Goal: Task Accomplishment & Management: Manage account settings

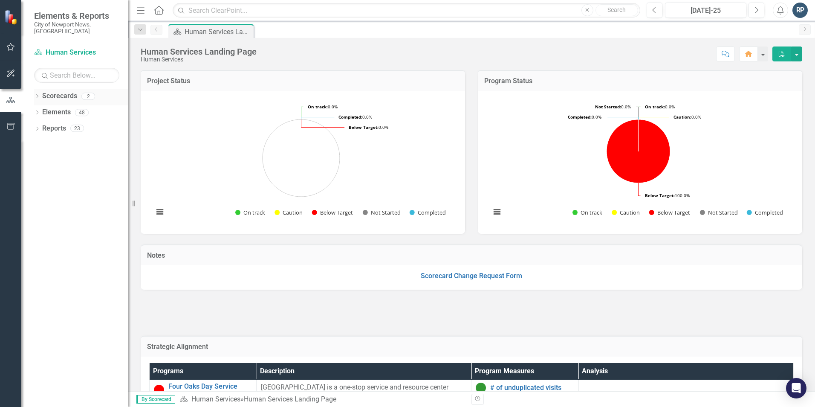
click at [54, 91] on link "Scorecards" at bounding box center [59, 96] width 35 height 10
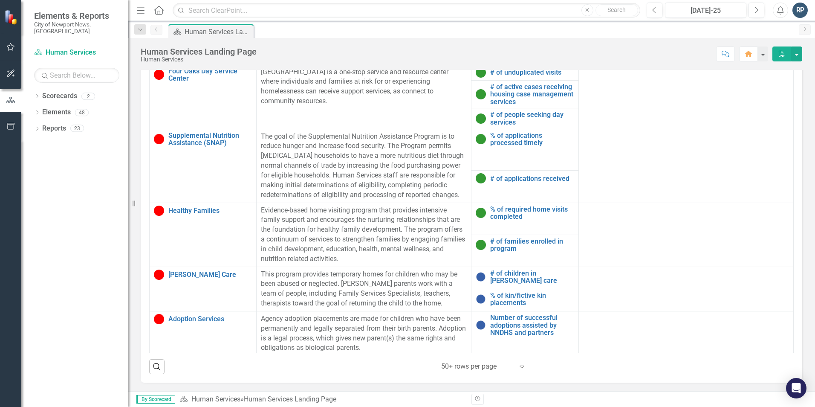
scroll to position [59, 0]
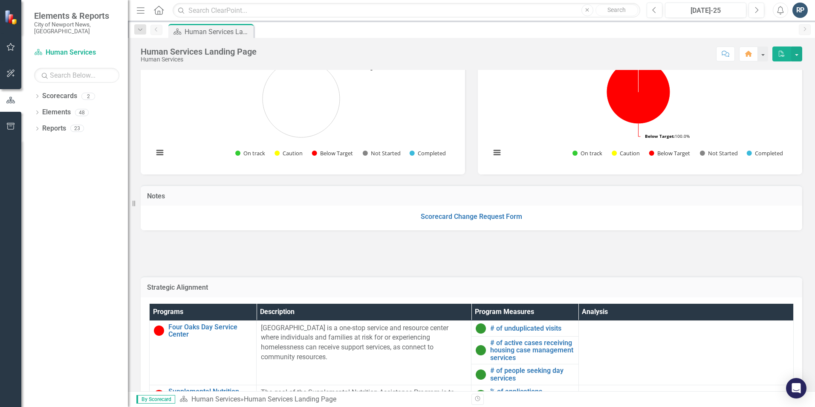
click at [690, 246] on div at bounding box center [472, 253] width 662 height 25
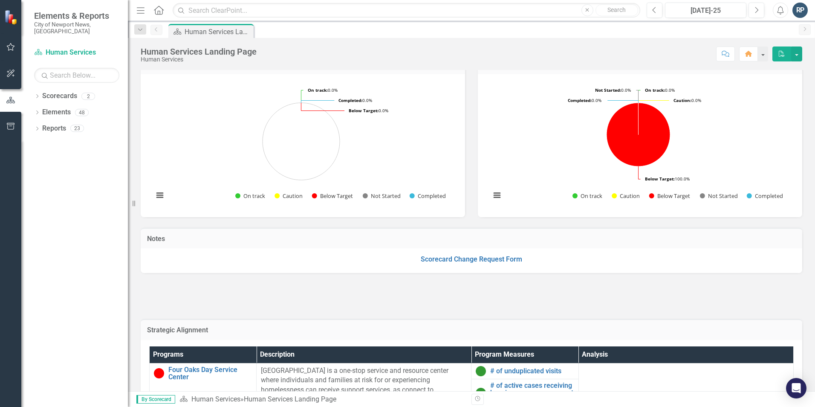
scroll to position [0, 0]
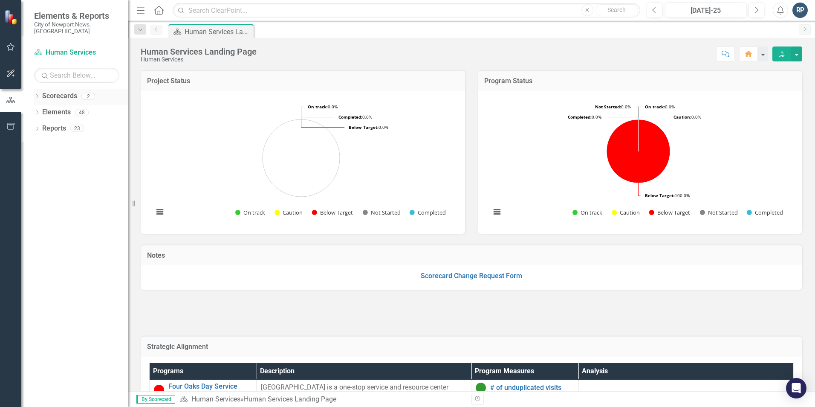
click at [59, 91] on link "Scorecards" at bounding box center [59, 96] width 35 height 10
click at [53, 93] on link "Scorecards" at bounding box center [59, 96] width 35 height 10
click at [36, 95] on icon "Dropdown" at bounding box center [37, 97] width 6 height 5
click at [84, 107] on link "City of Newport News, [GEOGRAPHIC_DATA]" at bounding box center [87, 112] width 81 height 10
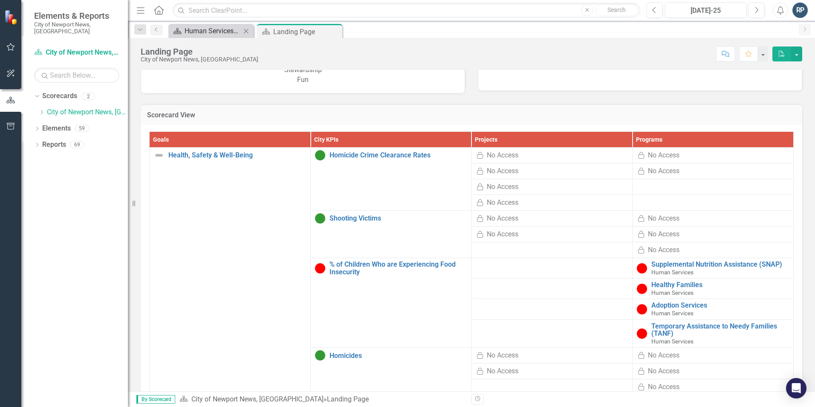
click at [215, 29] on div "Human Services Landing Page" at bounding box center [213, 31] width 56 height 11
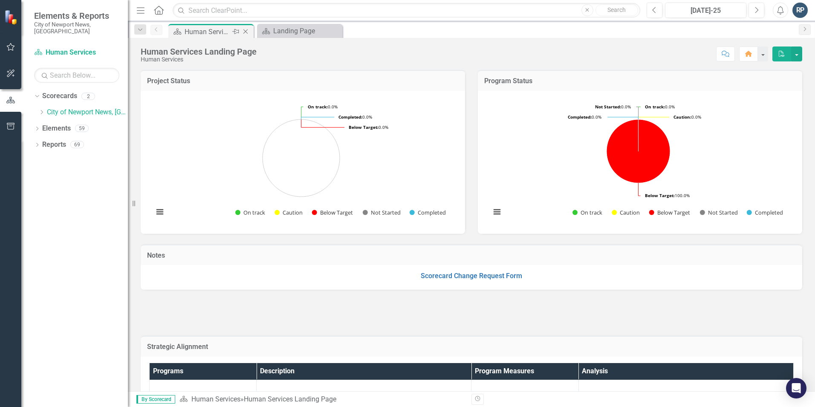
click at [207, 29] on div "Human Services Landing Page" at bounding box center [208, 31] width 46 height 11
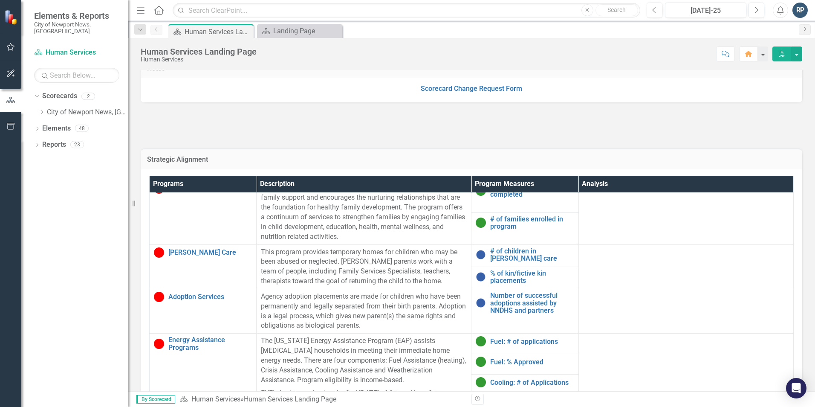
scroll to position [128, 0]
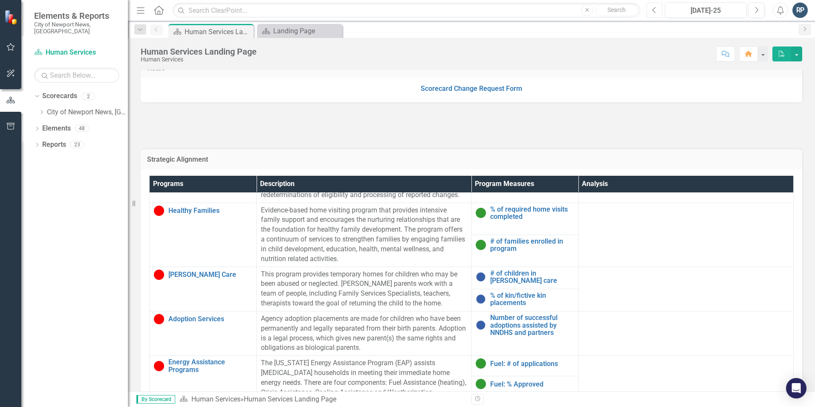
click at [654, 12] on icon "Previous" at bounding box center [654, 10] width 5 height 8
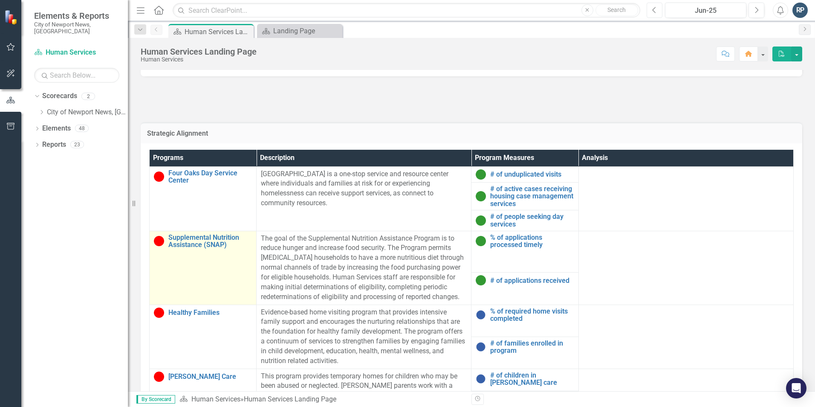
scroll to position [43, 0]
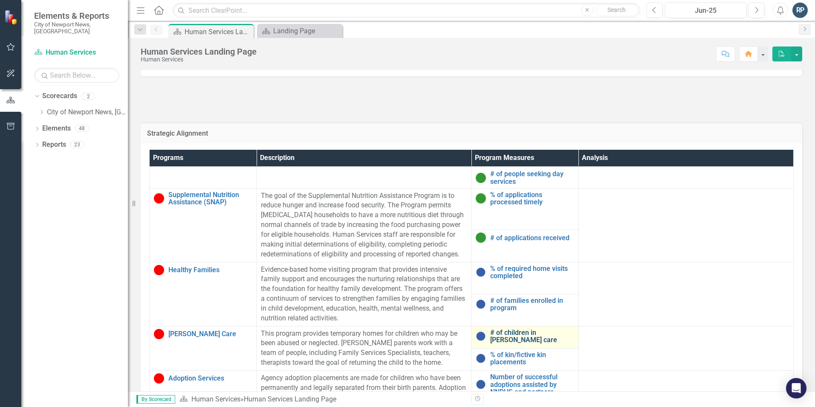
click at [509, 333] on link "# of children in [PERSON_NAME] care" at bounding box center [532, 336] width 84 height 15
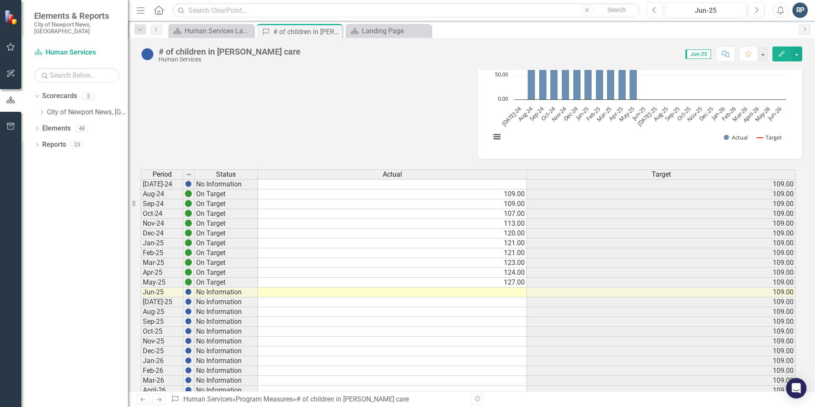
scroll to position [85, 0]
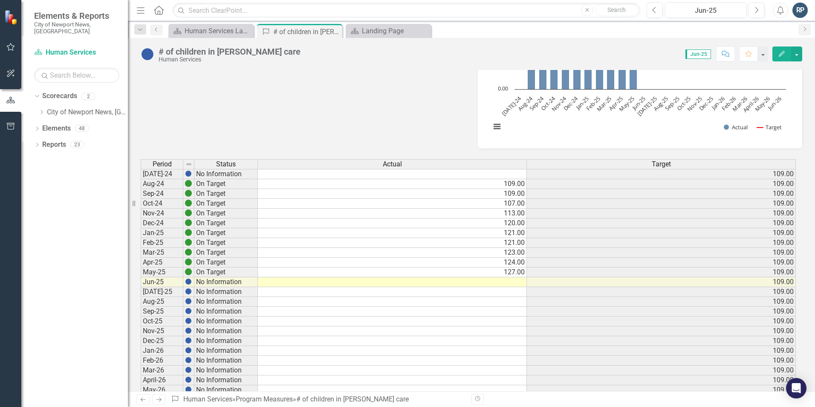
click at [518, 283] on td at bounding box center [392, 282] width 269 height 10
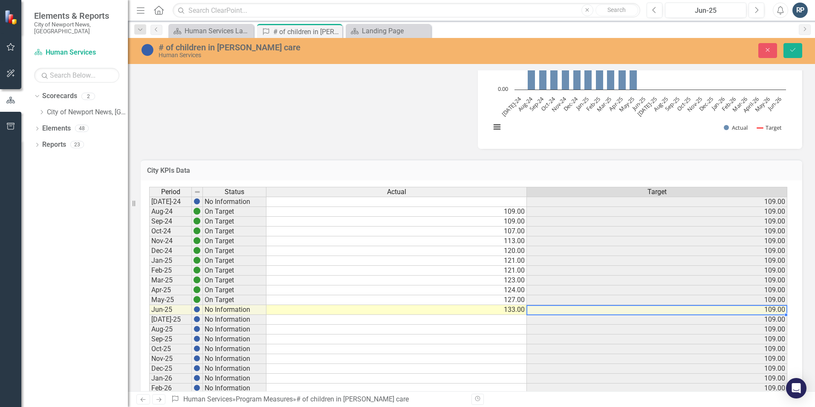
click at [500, 318] on td at bounding box center [396, 320] width 260 height 10
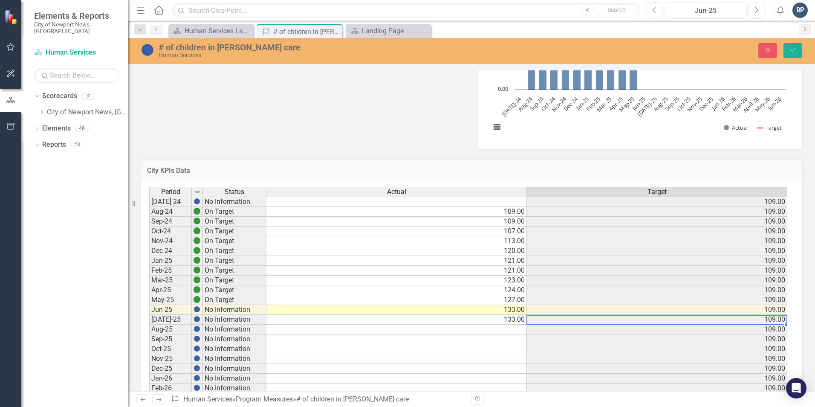
click at [515, 327] on td at bounding box center [396, 329] width 260 height 10
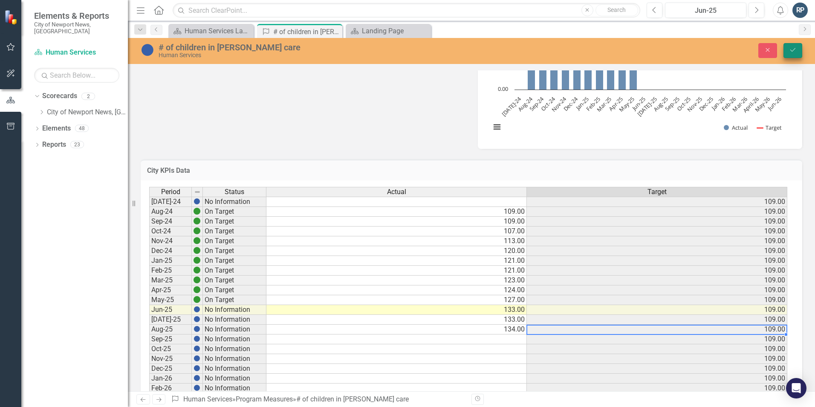
type textarea "134"
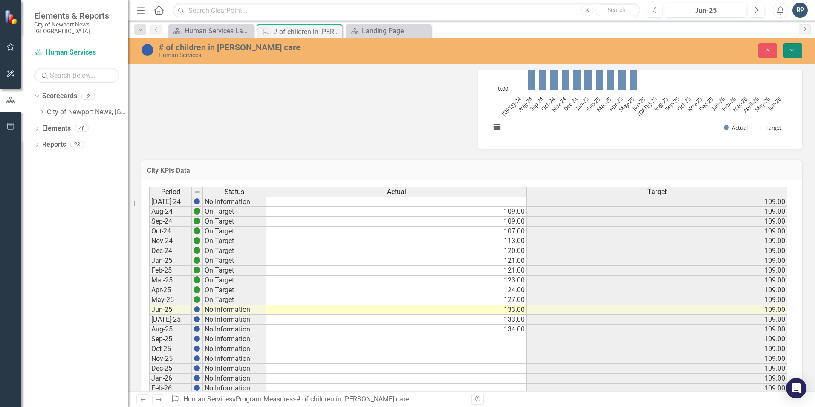
click at [795, 45] on button "Save" at bounding box center [793, 50] width 19 height 15
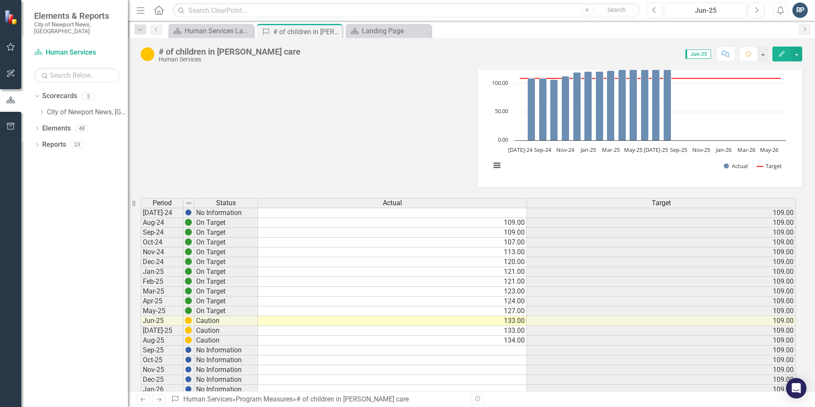
scroll to position [0, 0]
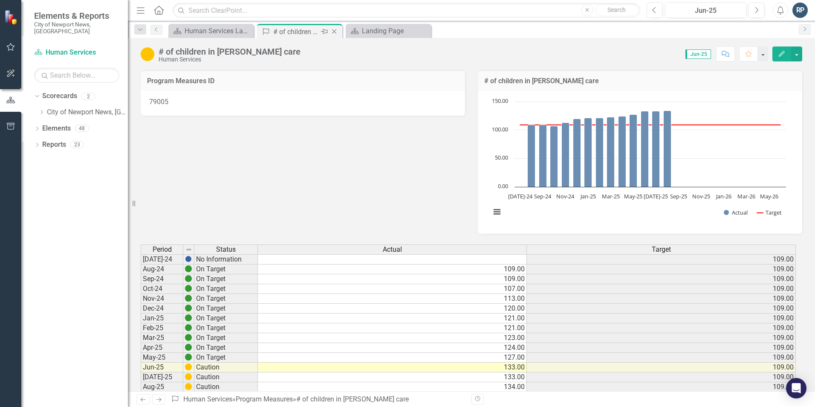
click at [336, 31] on icon "Close" at bounding box center [334, 31] width 9 height 7
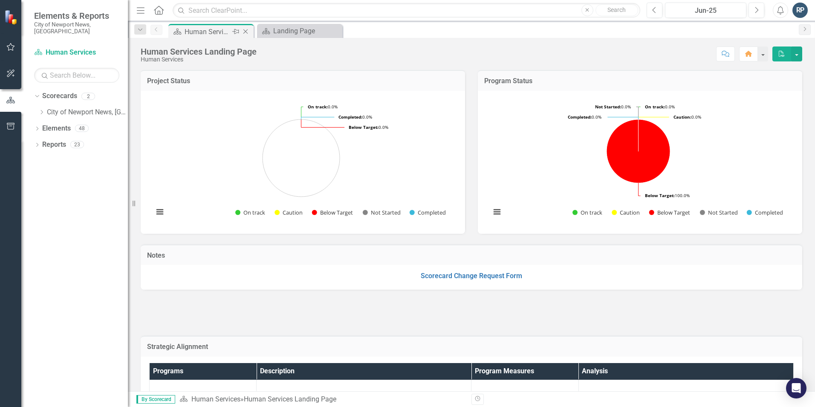
click at [212, 32] on div "Human Services Landing Page" at bounding box center [208, 31] width 46 height 11
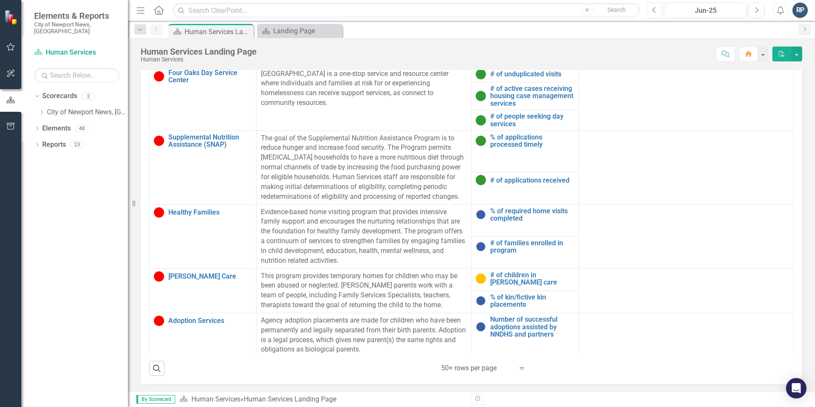
scroll to position [315, 0]
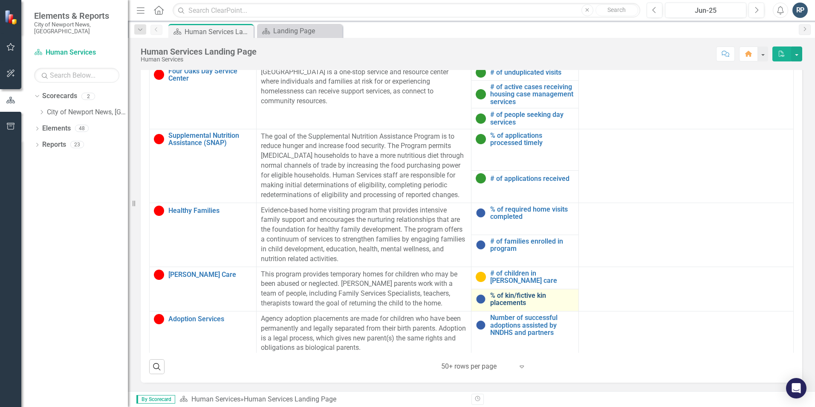
click at [508, 297] on link "% of kin/fictive kin placements" at bounding box center [532, 299] width 84 height 15
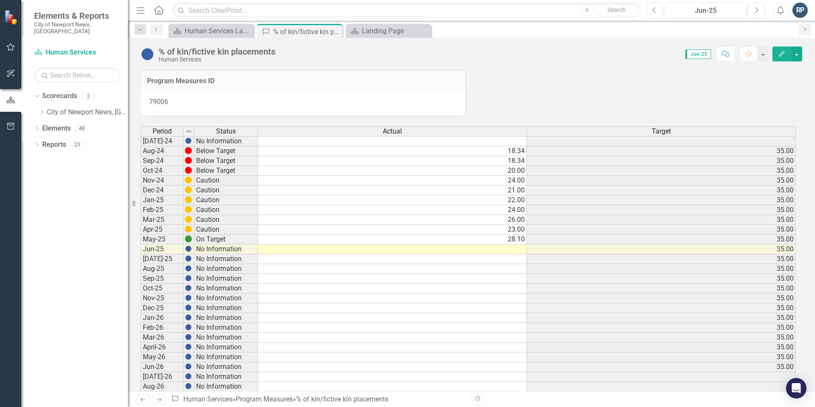
click at [517, 249] on td at bounding box center [392, 249] width 269 height 10
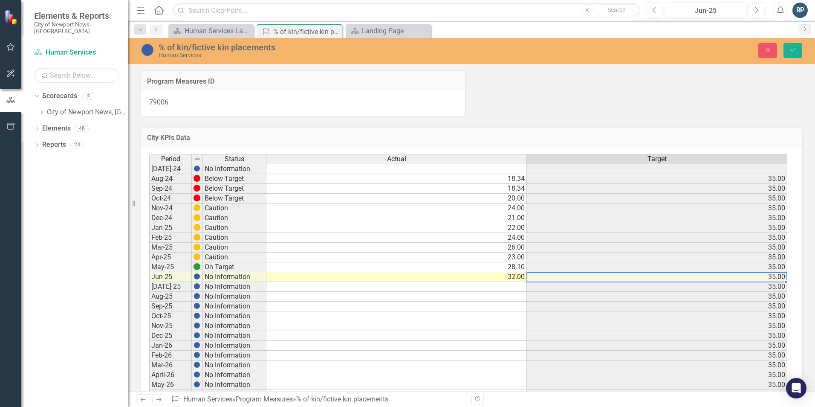
click at [511, 289] on td at bounding box center [396, 287] width 260 height 10
click at [511, 297] on td at bounding box center [396, 297] width 260 height 10
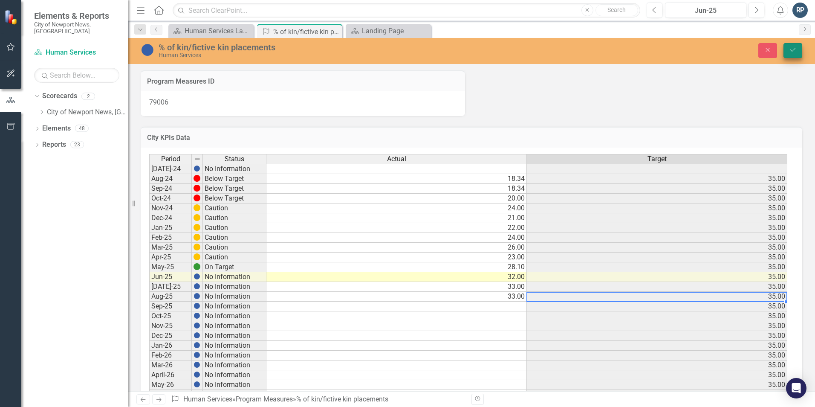
type textarea "33"
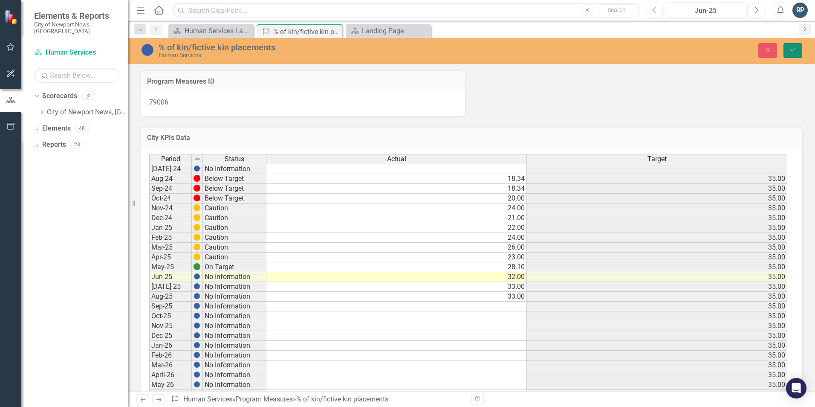
click at [796, 51] on icon "Save" at bounding box center [793, 50] width 8 height 6
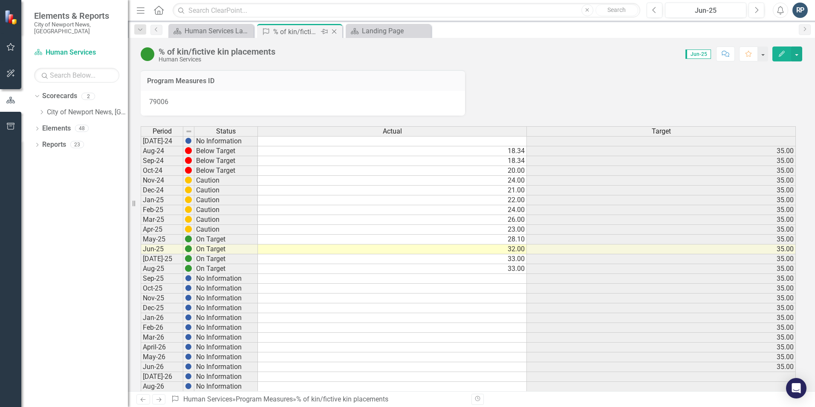
click at [337, 33] on icon "Close" at bounding box center [334, 31] width 9 height 7
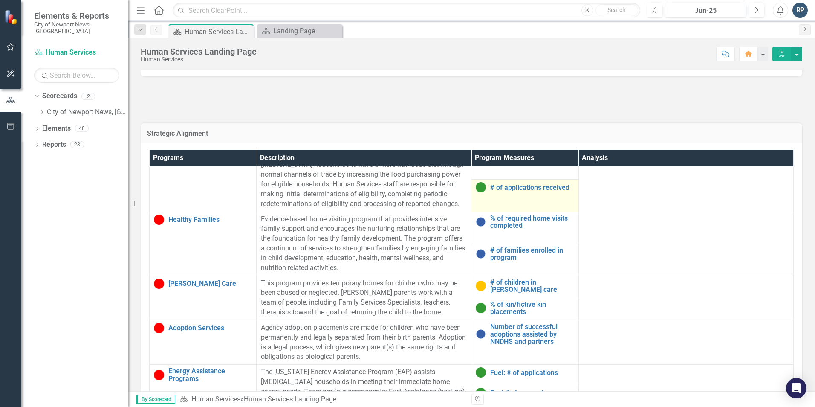
scroll to position [171, 0]
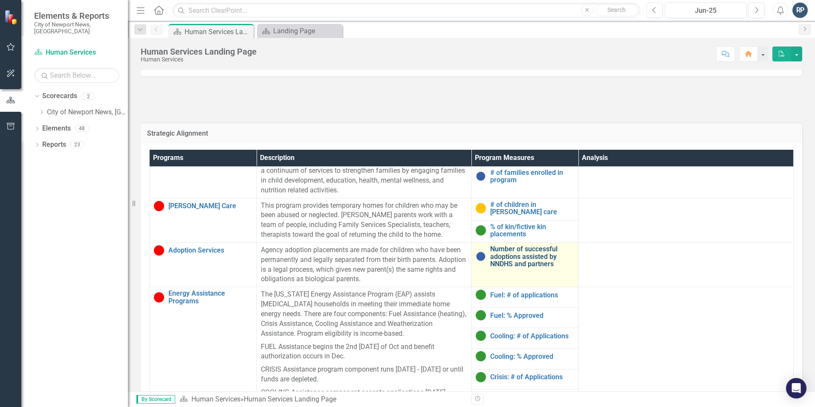
click at [519, 255] on link "Number of successful adoptions assisted by NNDHS and partners" at bounding box center [532, 256] width 84 height 23
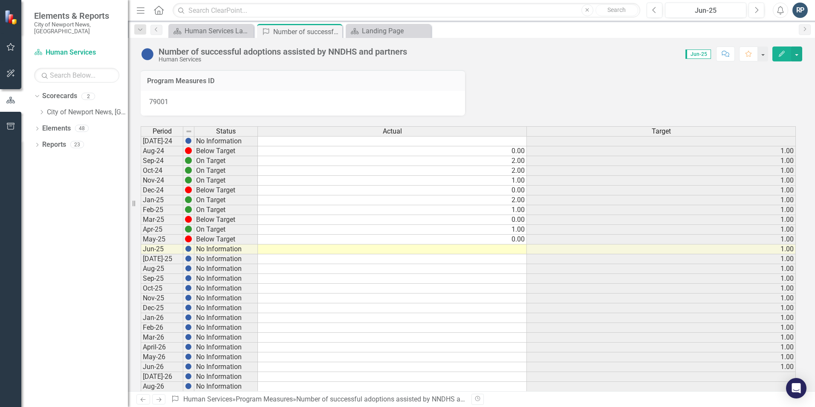
click at [521, 251] on td at bounding box center [392, 249] width 269 height 10
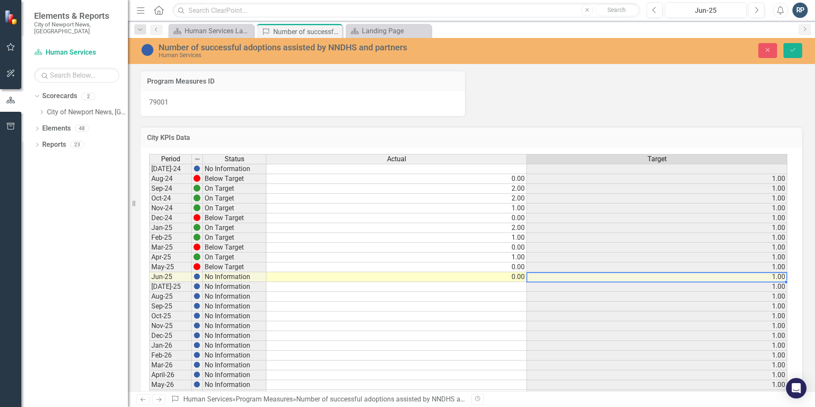
click at [511, 286] on td at bounding box center [396, 287] width 260 height 10
click at [513, 294] on td at bounding box center [396, 297] width 260 height 10
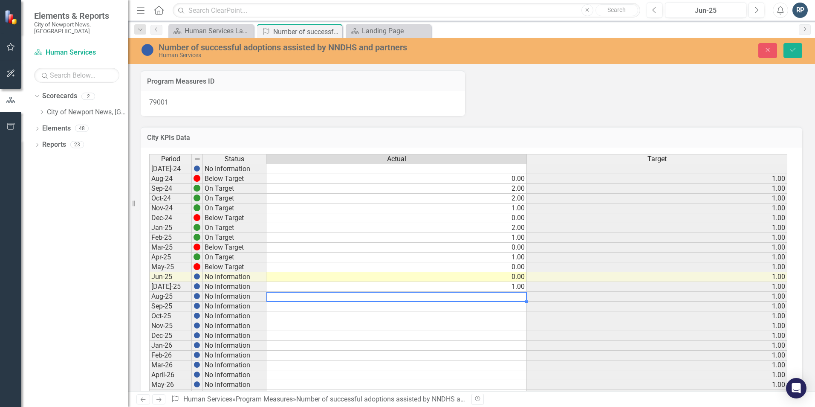
click at [513, 297] on td at bounding box center [396, 297] width 260 height 10
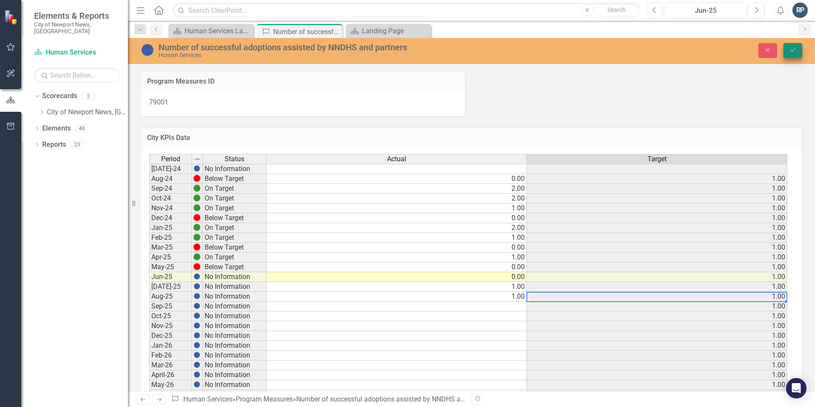
type textarea "1"
click at [794, 48] on icon "Save" at bounding box center [793, 50] width 8 height 6
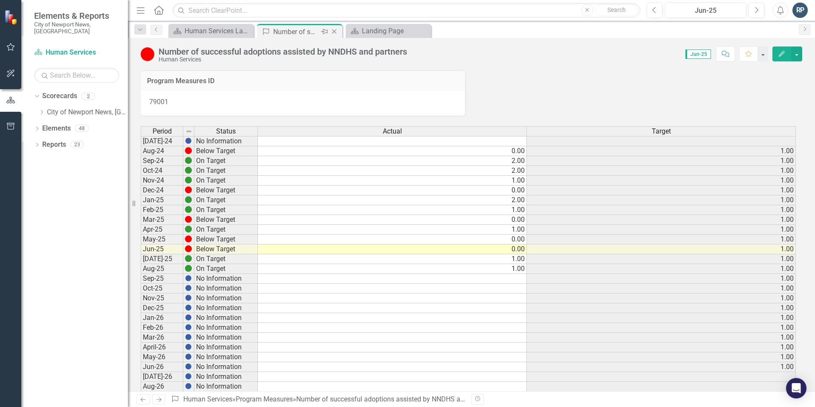
click at [335, 30] on icon "Close" at bounding box center [334, 31] width 9 height 7
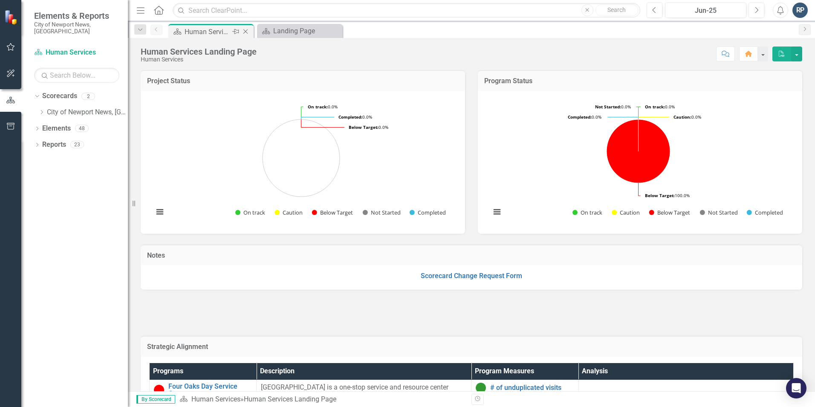
click at [220, 33] on div "Human Services Landing Page" at bounding box center [208, 31] width 46 height 11
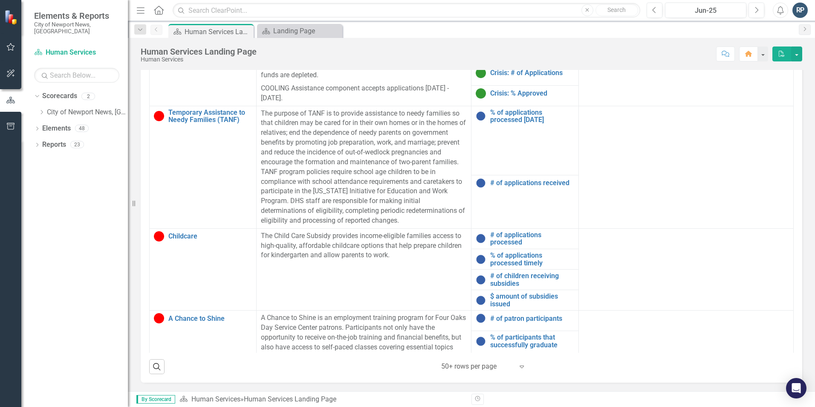
scroll to position [384, 0]
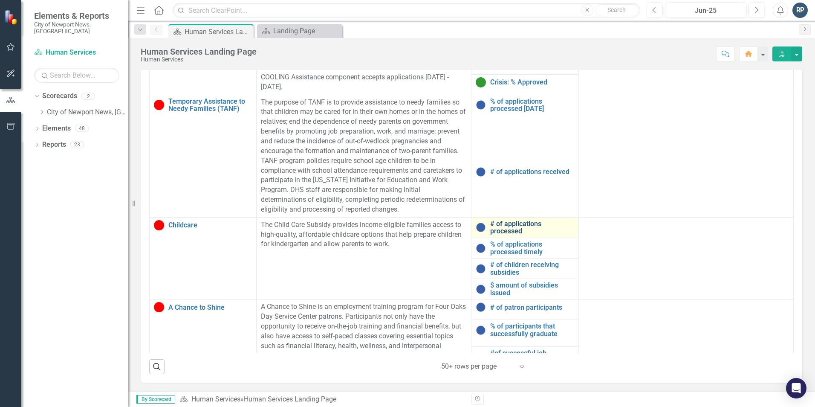
click at [518, 220] on link "# of applications processed" at bounding box center [532, 227] width 84 height 15
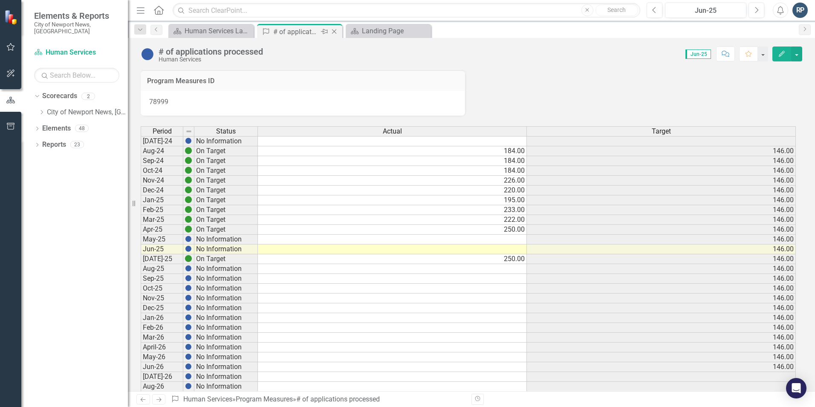
click at [333, 32] on icon "Close" at bounding box center [334, 31] width 9 height 7
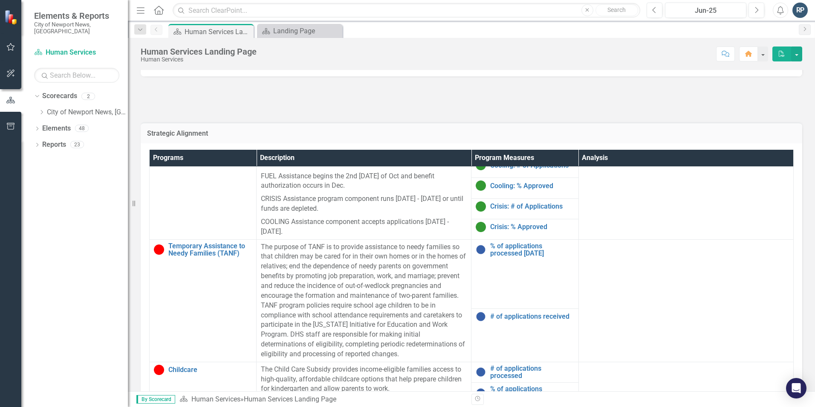
scroll to position [384, 0]
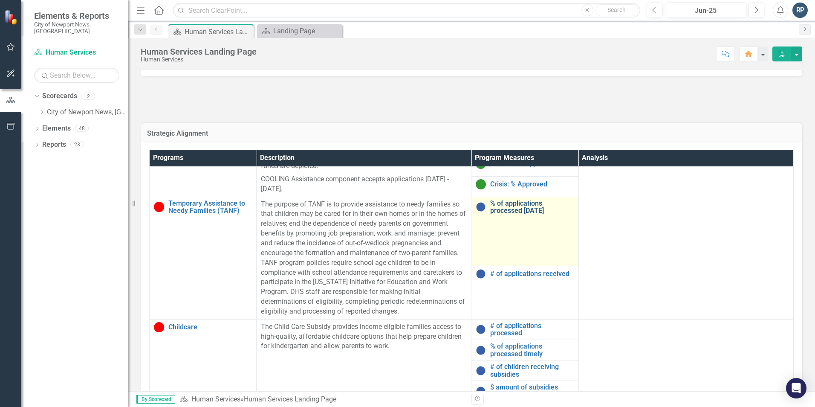
click at [514, 205] on link "% of applications processed [DATE]" at bounding box center [532, 207] width 84 height 15
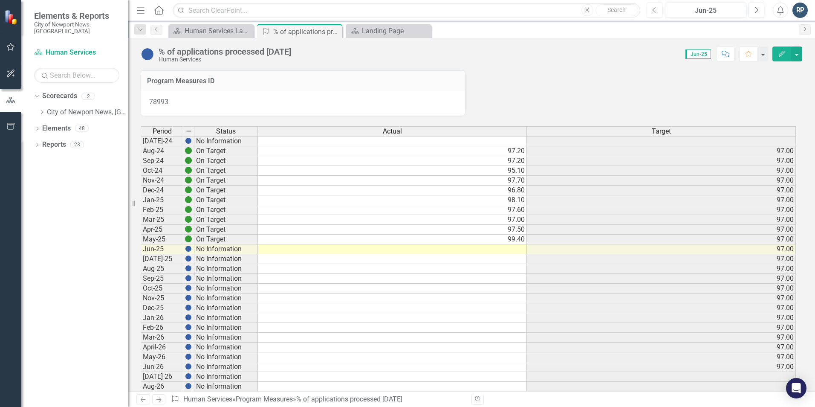
click at [513, 249] on td at bounding box center [392, 249] width 269 height 10
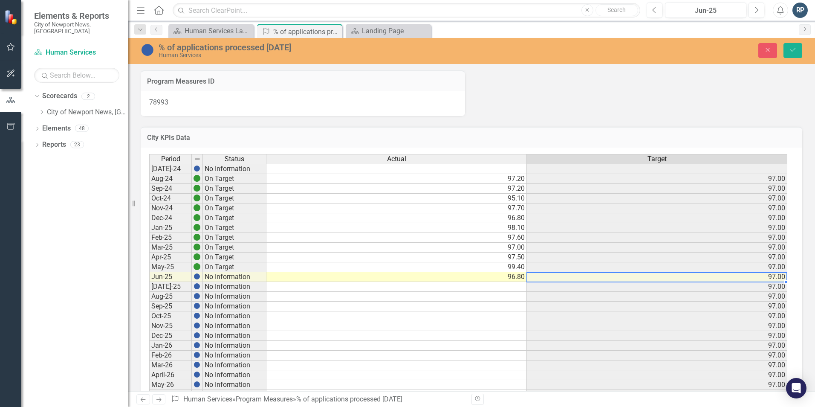
click at [511, 285] on td at bounding box center [396, 287] width 260 height 10
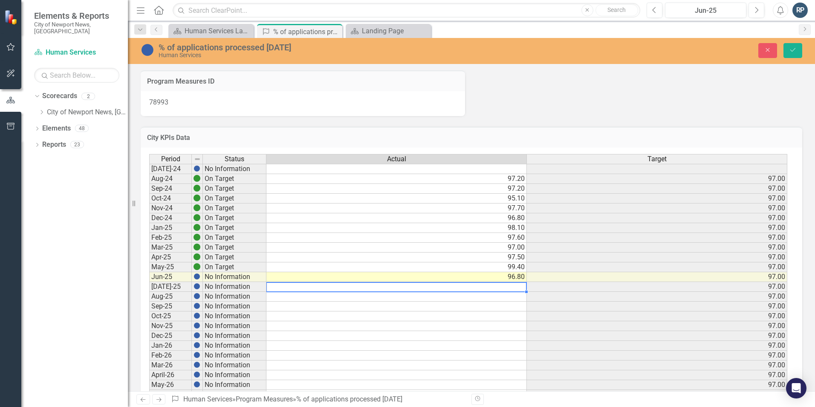
click at [509, 289] on td at bounding box center [396, 287] width 260 height 10
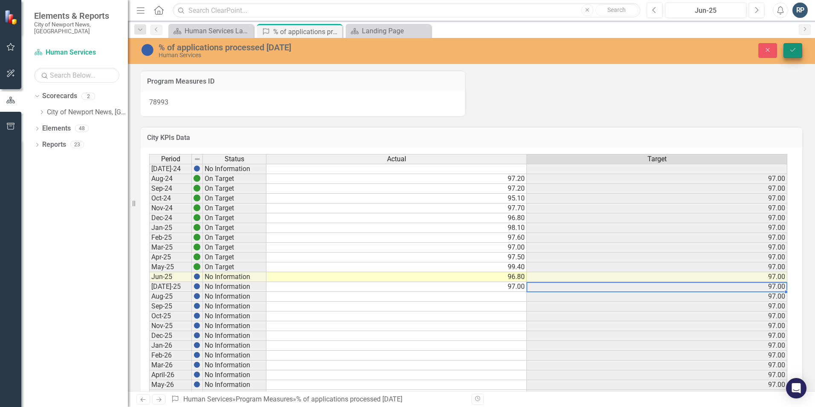
type textarea "97"
click at [800, 48] on button "Save" at bounding box center [793, 50] width 19 height 15
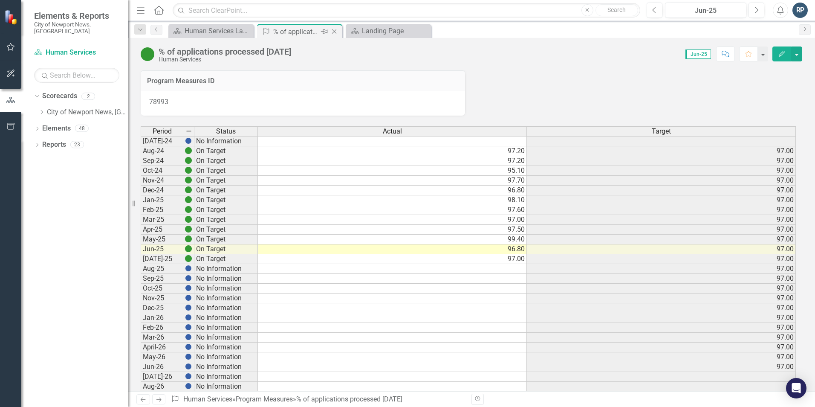
click at [336, 31] on icon "Close" at bounding box center [334, 31] width 9 height 7
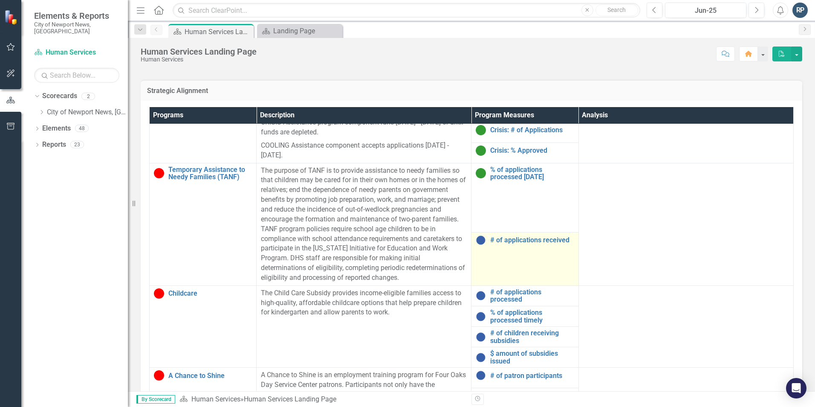
scroll to position [384, 0]
